Goal: Find specific page/section: Find specific page/section

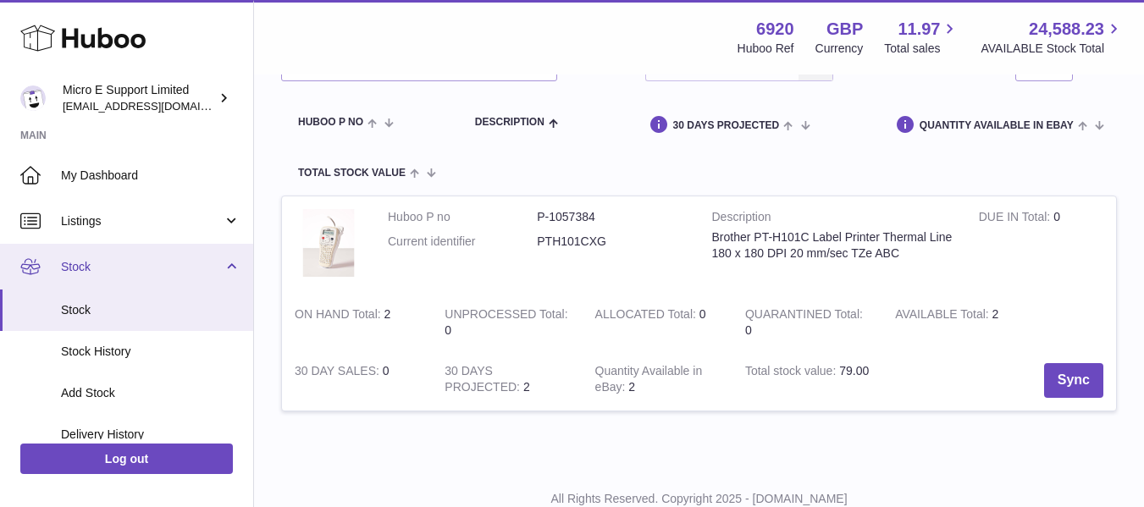
click at [219, 269] on link "Stock" at bounding box center [126, 267] width 253 height 46
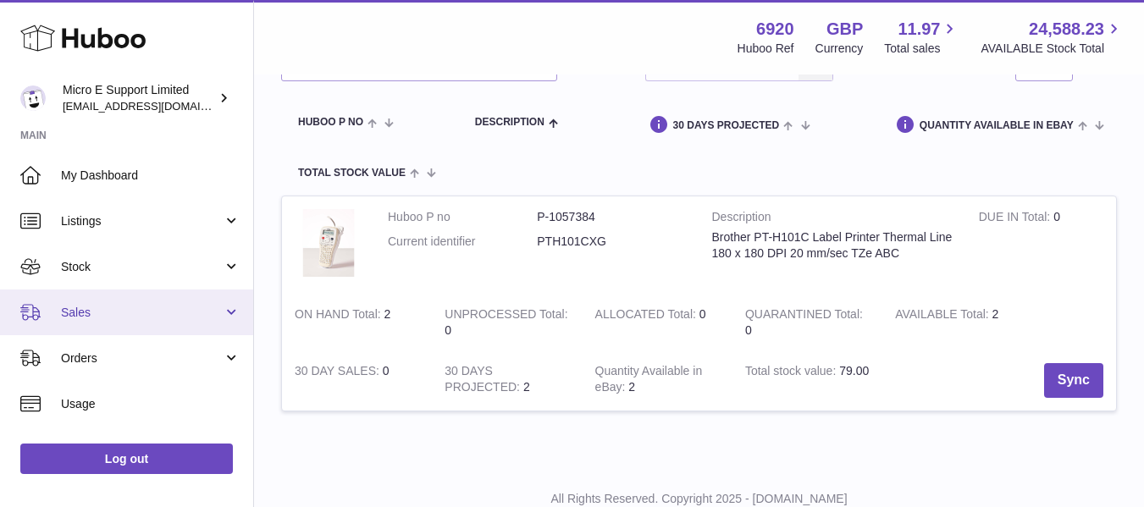
click at [181, 313] on span "Sales" at bounding box center [142, 313] width 162 height 16
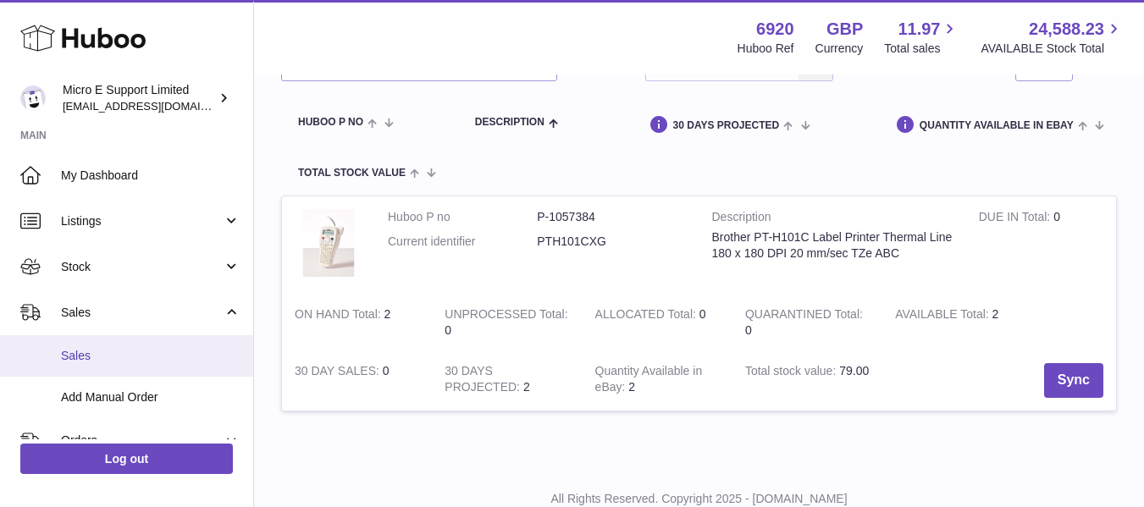
click at [95, 350] on span "Sales" at bounding box center [150, 356] width 179 height 16
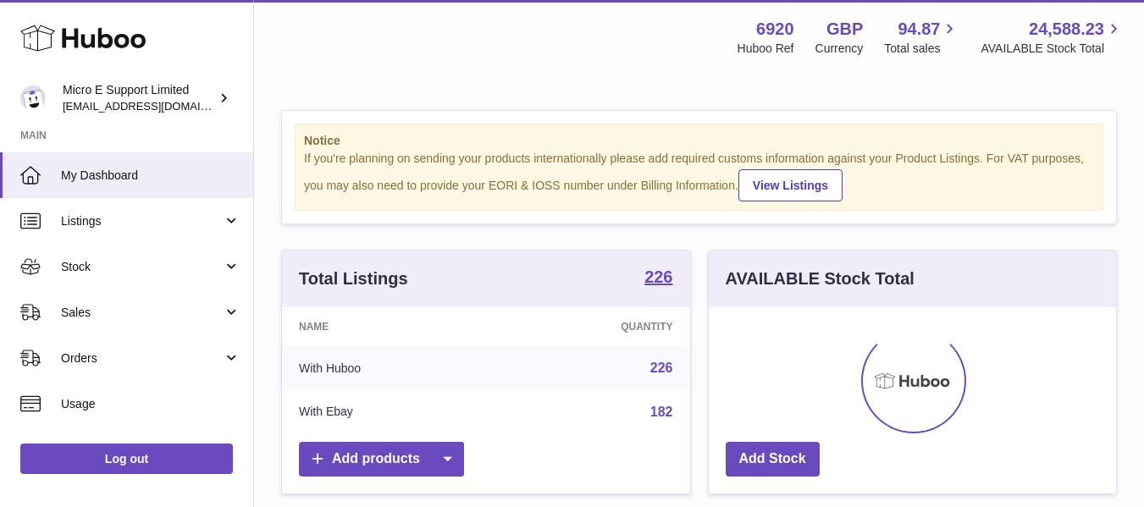
scroll to position [264, 407]
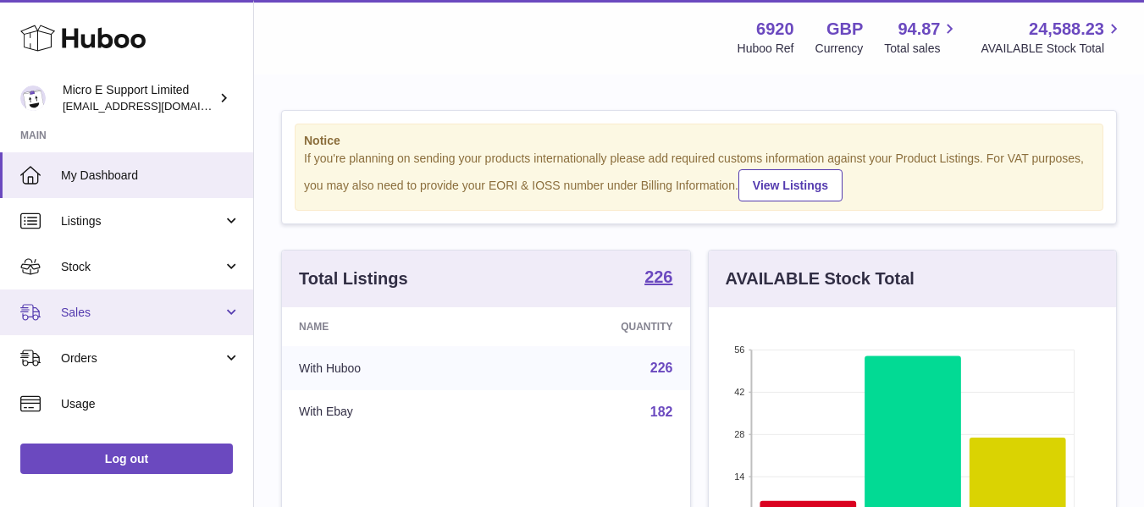
click at [144, 319] on span "Sales" at bounding box center [142, 313] width 162 height 16
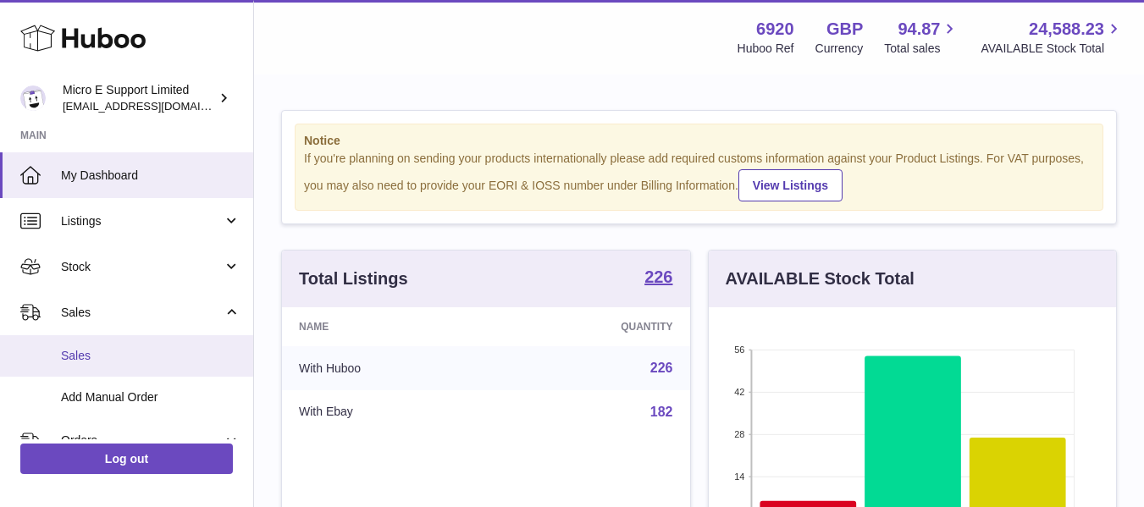
click at [80, 364] on link "Sales" at bounding box center [126, 355] width 253 height 41
